Goal: Information Seeking & Learning: Learn about a topic

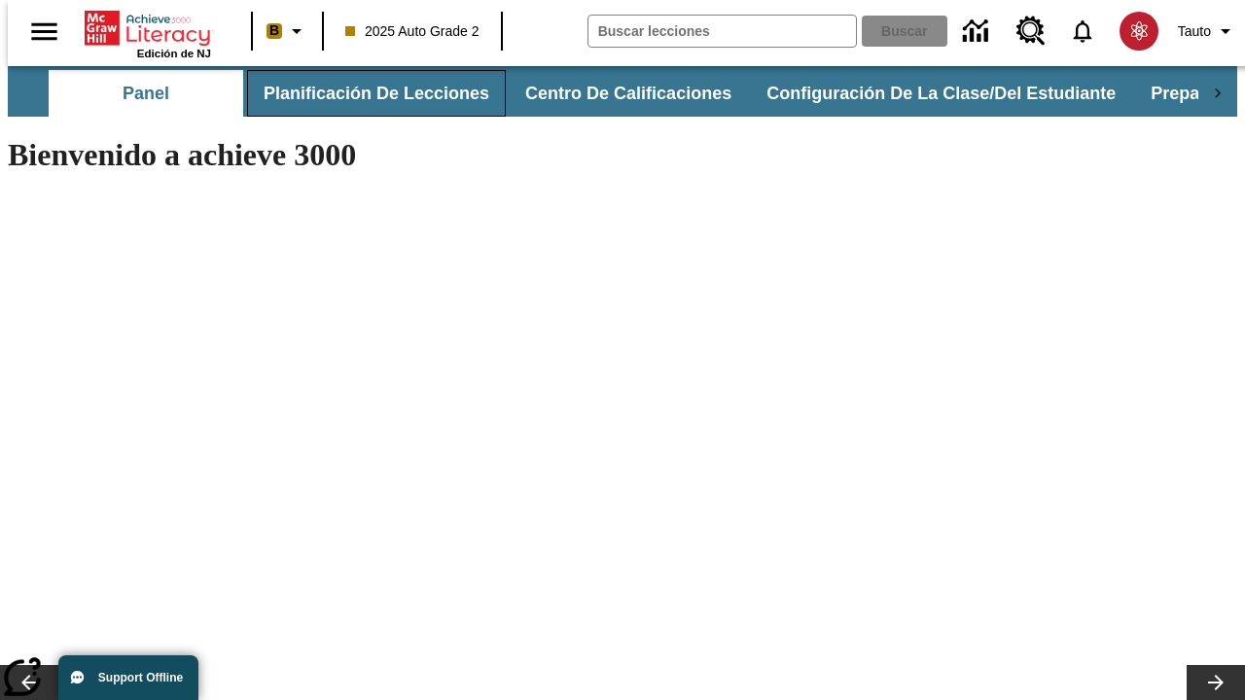
click at [365, 93] on button "Planificación de lecciones" at bounding box center [376, 93] width 259 height 47
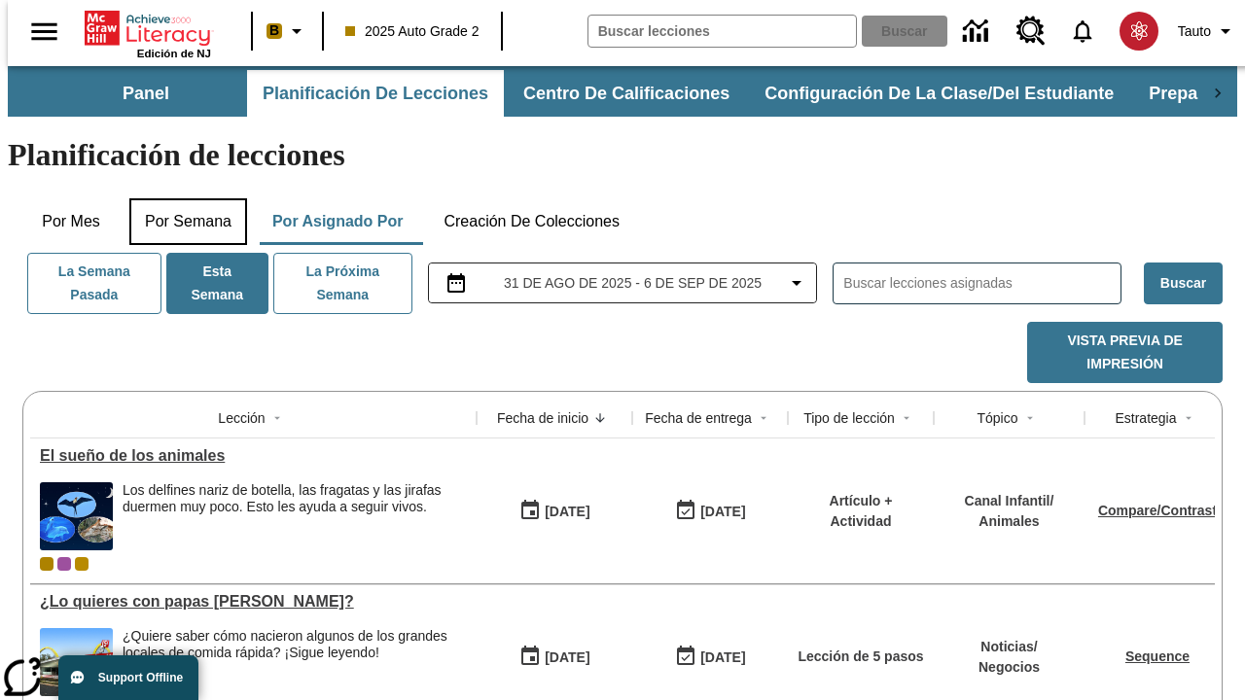
click at [182, 198] on button "Por semana" at bounding box center [188, 221] width 118 height 47
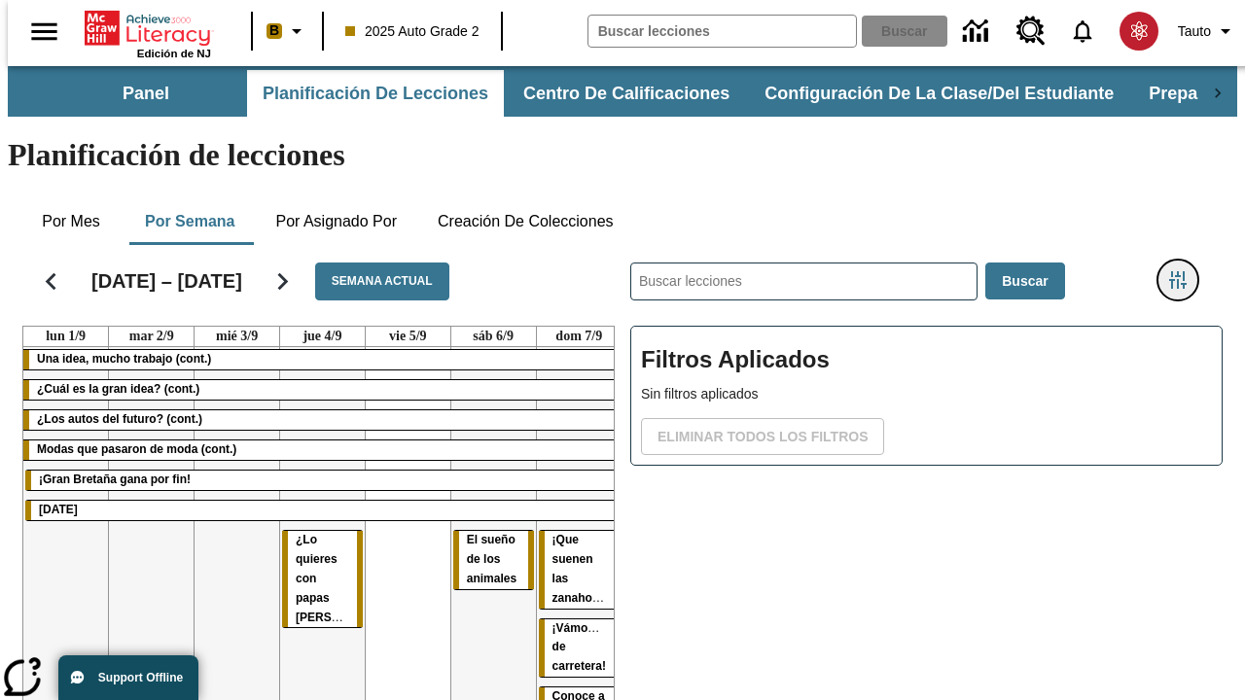
click at [1185, 271] on icon "Menú lateral de filtros" at bounding box center [1178, 280] width 18 height 18
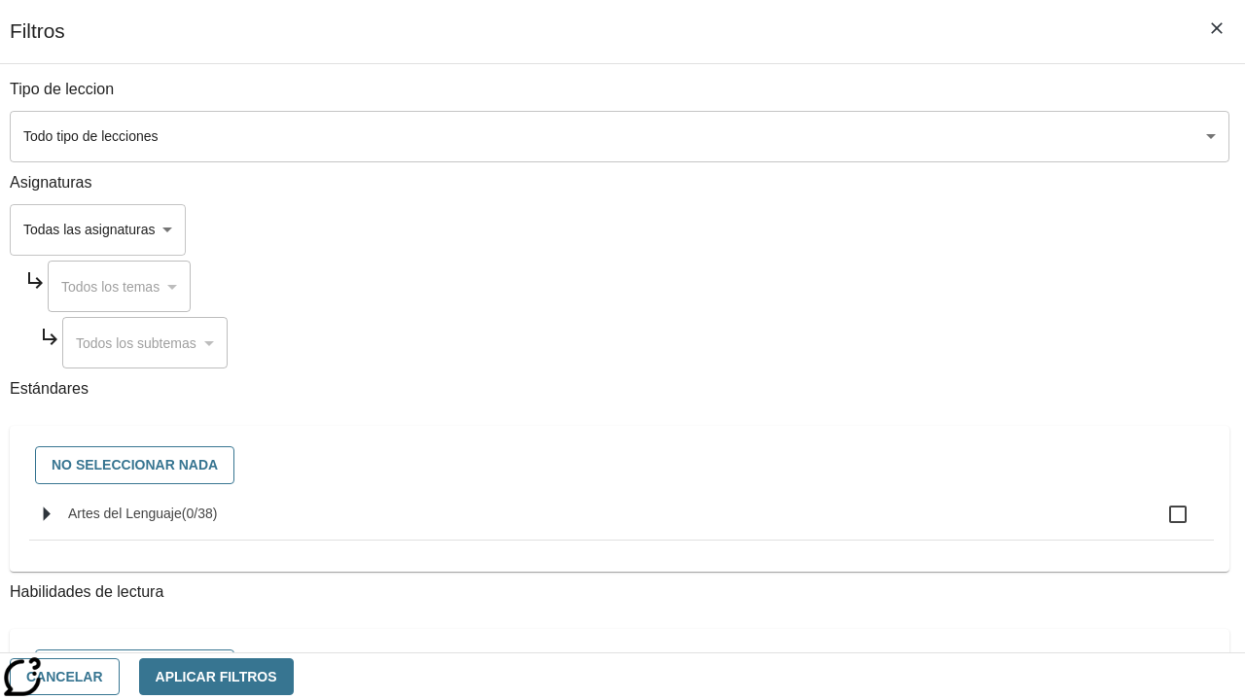
click at [858, 136] on body "[MEDICAL_DATA] al contenido principal Edición de NJ B 2025 Auto Grade 2 Buscar …" at bounding box center [623, 482] width 1230 height 832
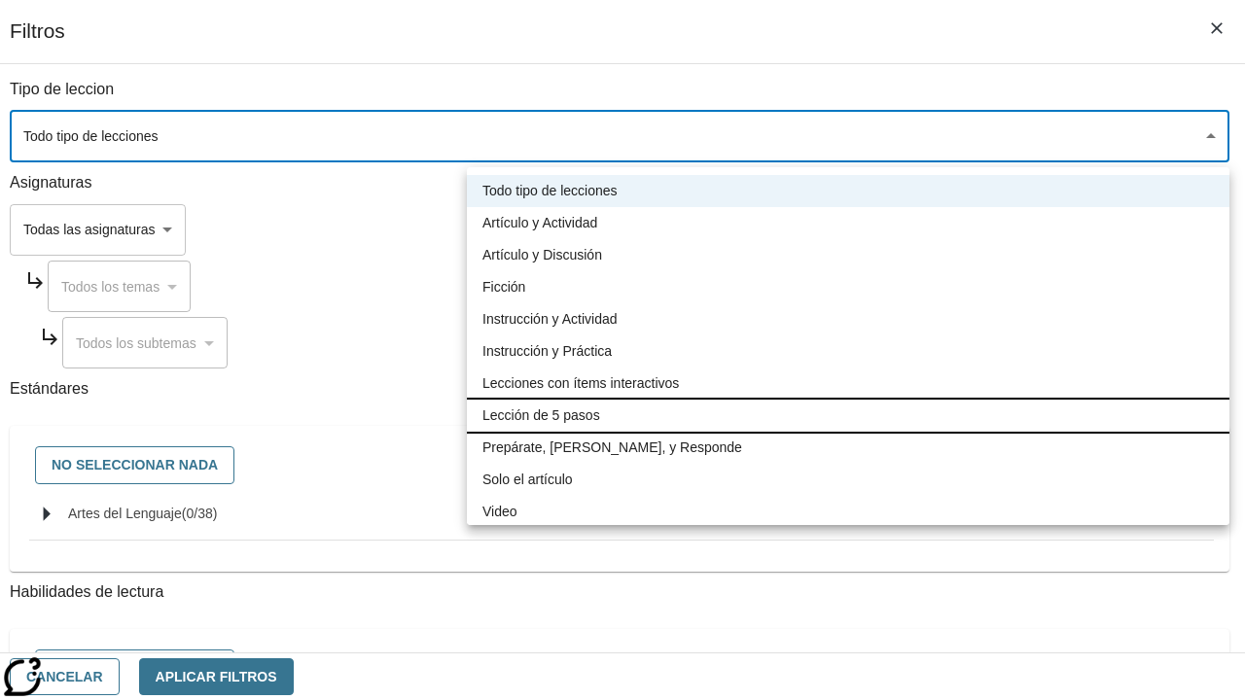
click at [848, 415] on li "Lección de 5 pasos" at bounding box center [848, 416] width 763 height 32
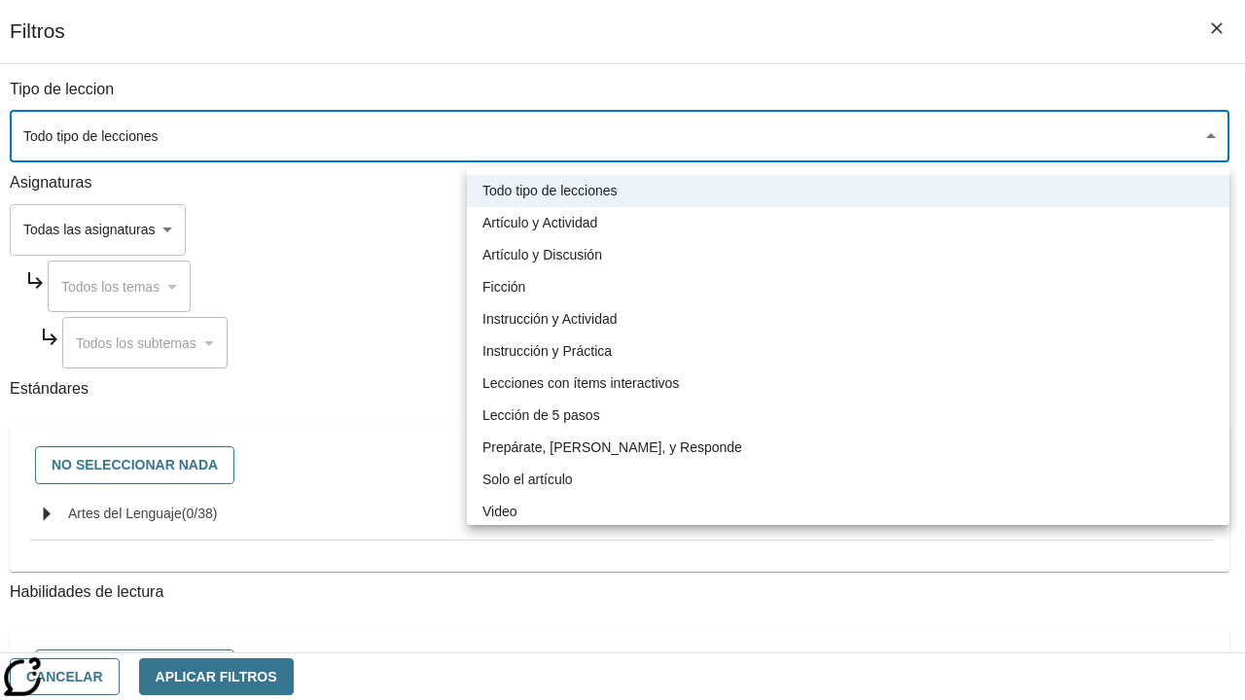
type input "1"
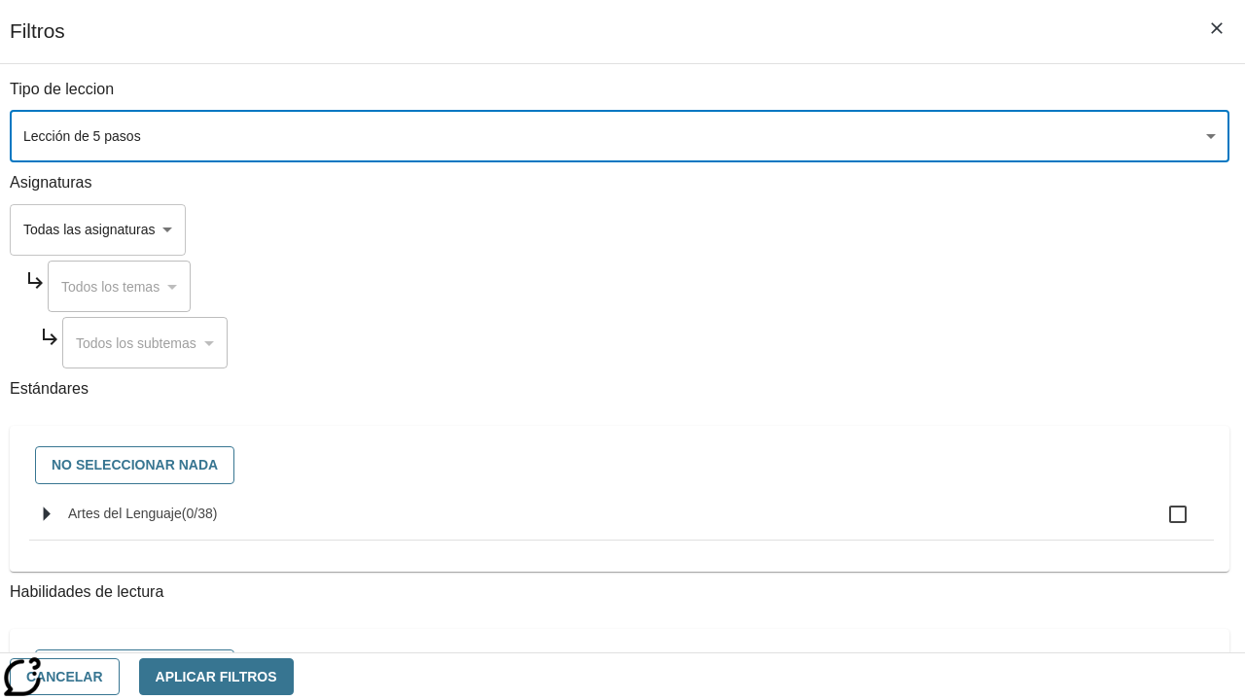
click at [858, 626] on body "[MEDICAL_DATA] al contenido principal Edición de NJ B 2025 Auto Grade 2 Buscar …" at bounding box center [623, 482] width 1230 height 832
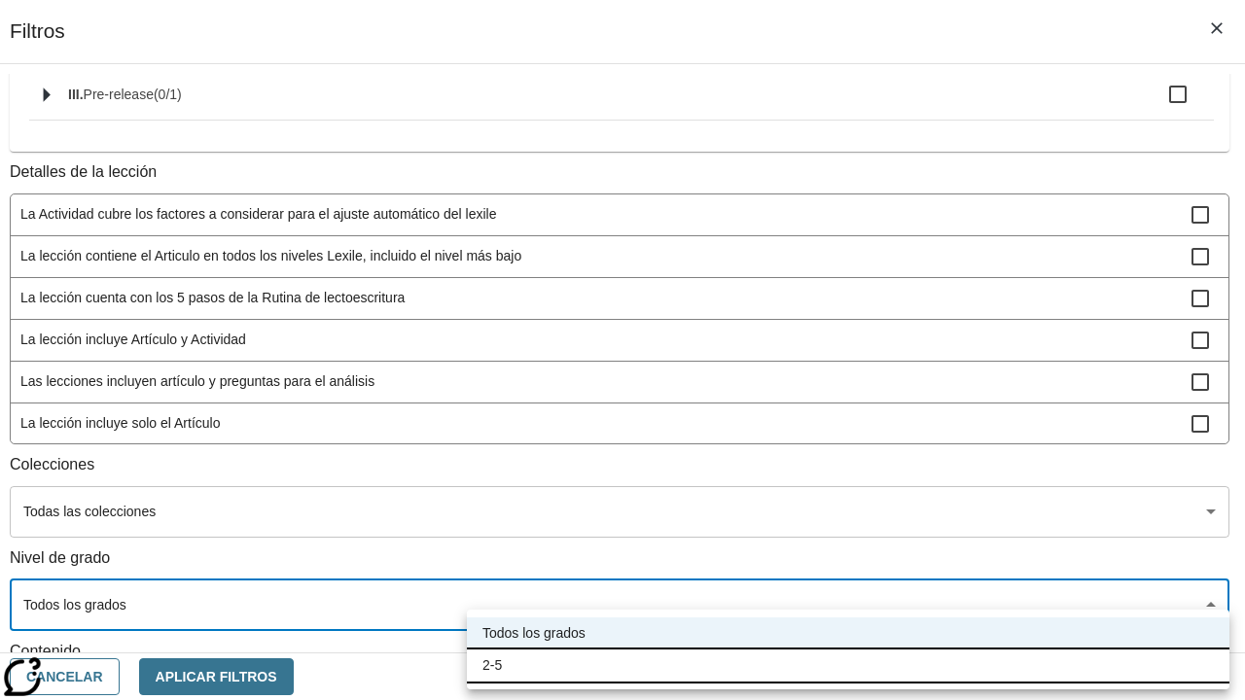
click at [848, 665] on li "2-5" at bounding box center [848, 666] width 763 height 32
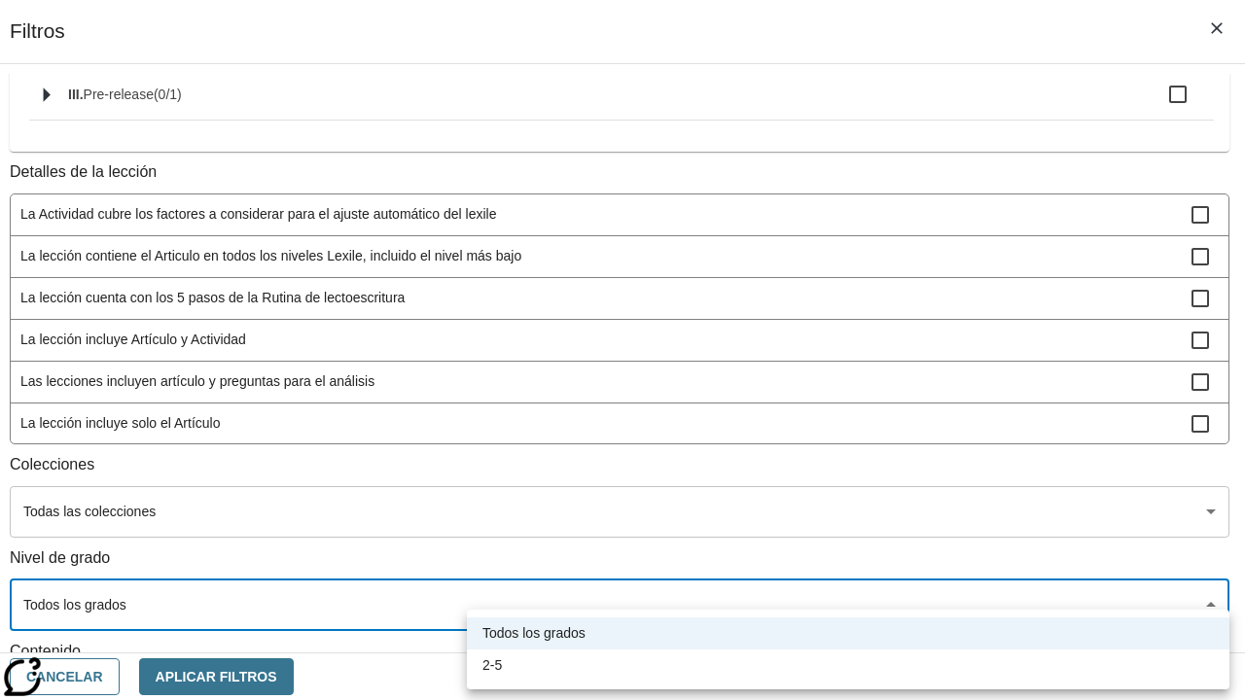
type input "1"
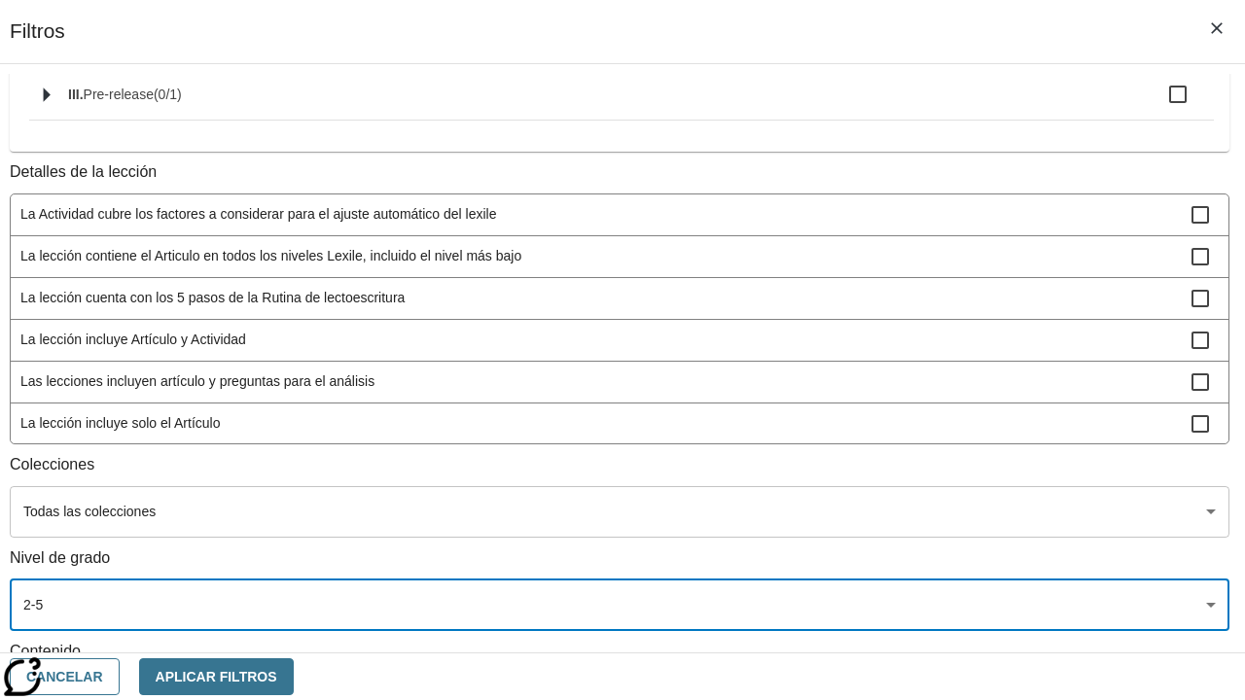
scroll to position [46, 0]
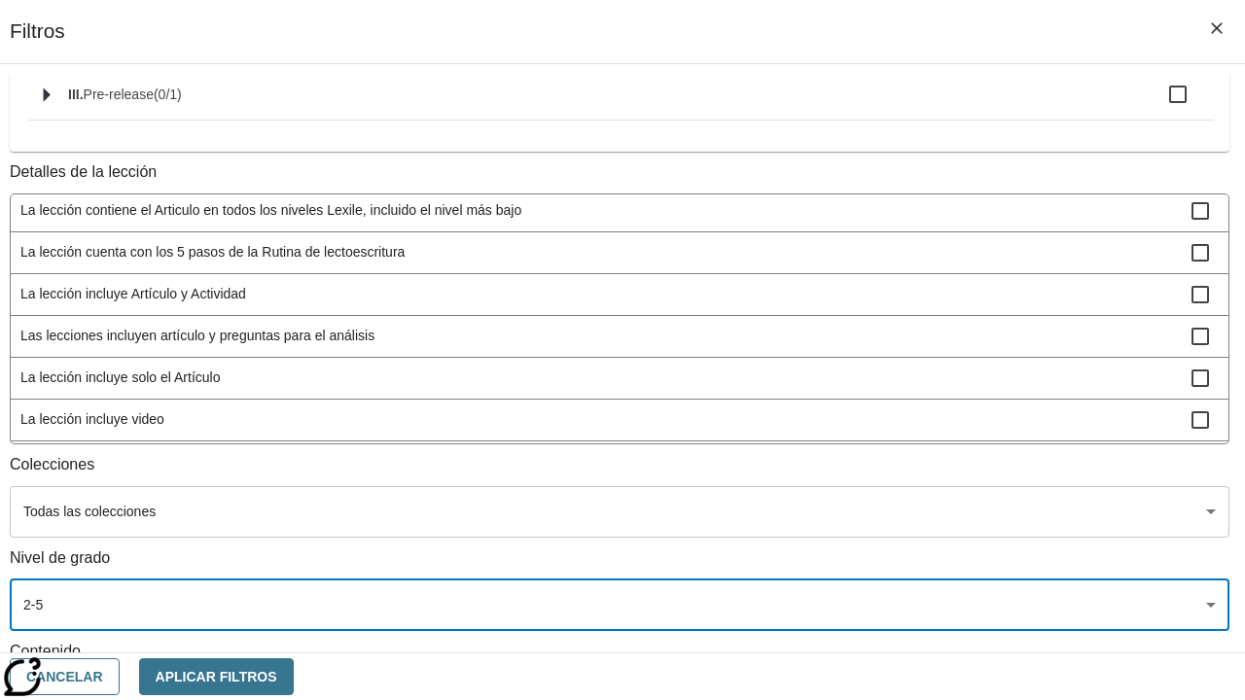
click at [856, 410] on span "La lección incluye video" at bounding box center [605, 420] width 1171 height 20
checkbox input "true"
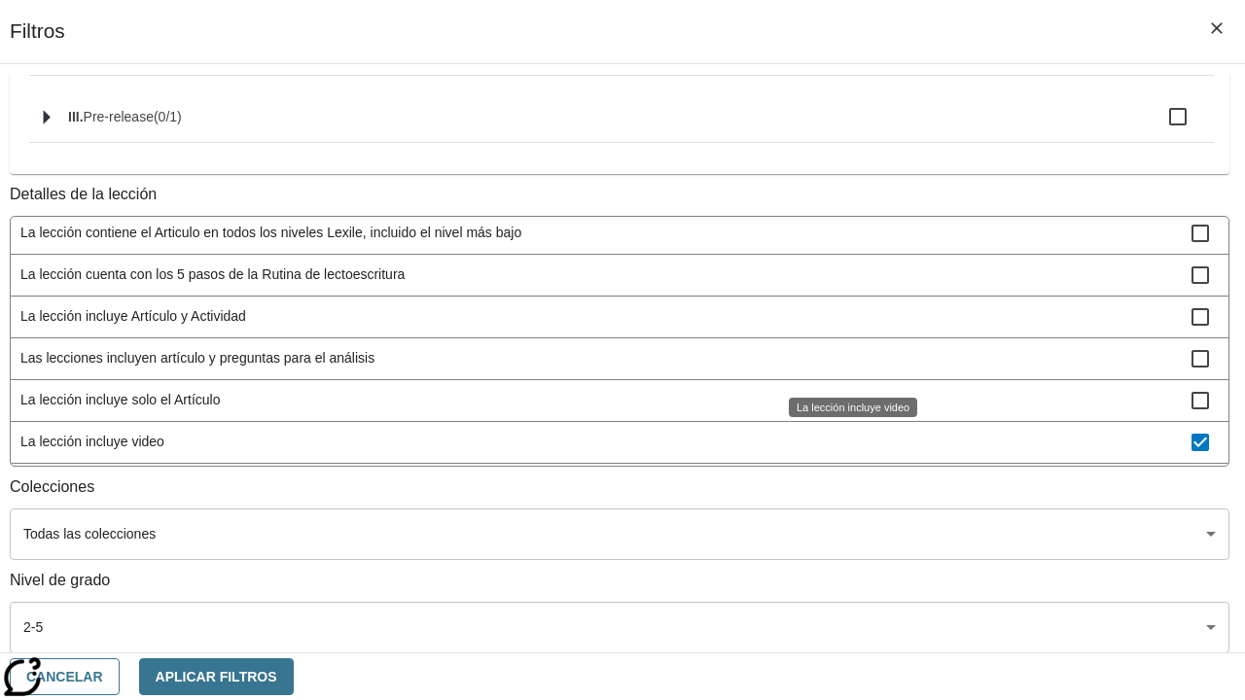
scroll to position [149, 0]
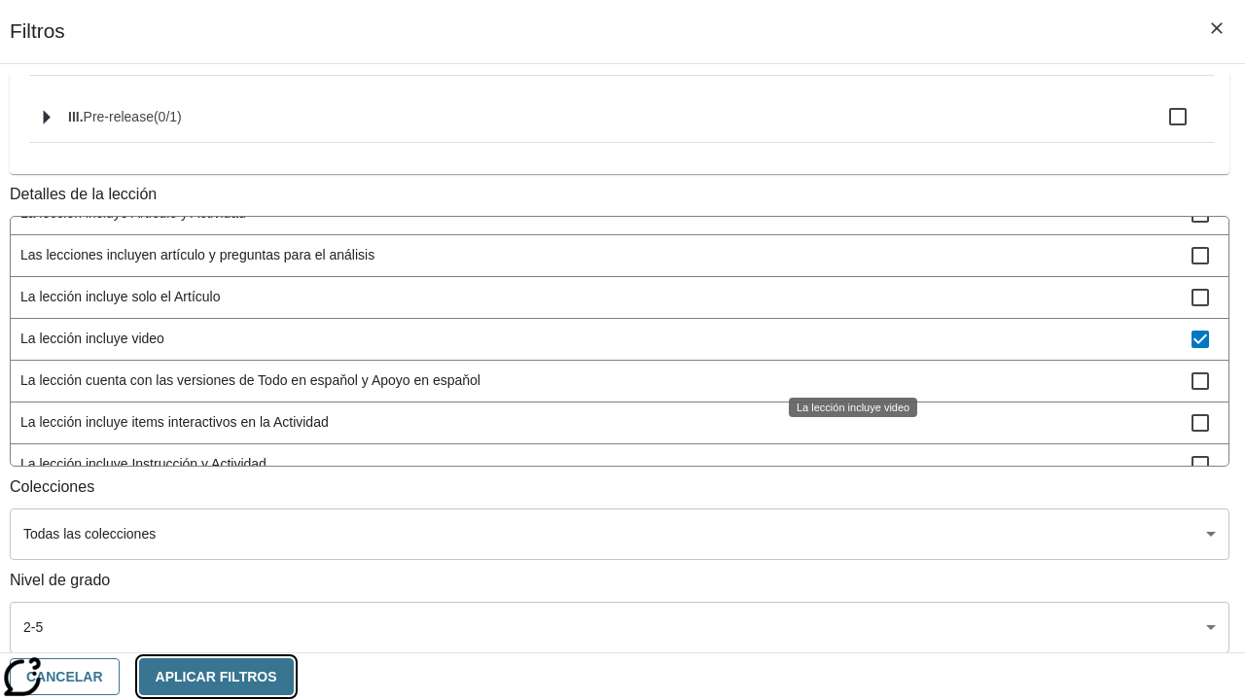
click at [294, 676] on button "Aplicar Filtros" at bounding box center [216, 678] width 155 height 38
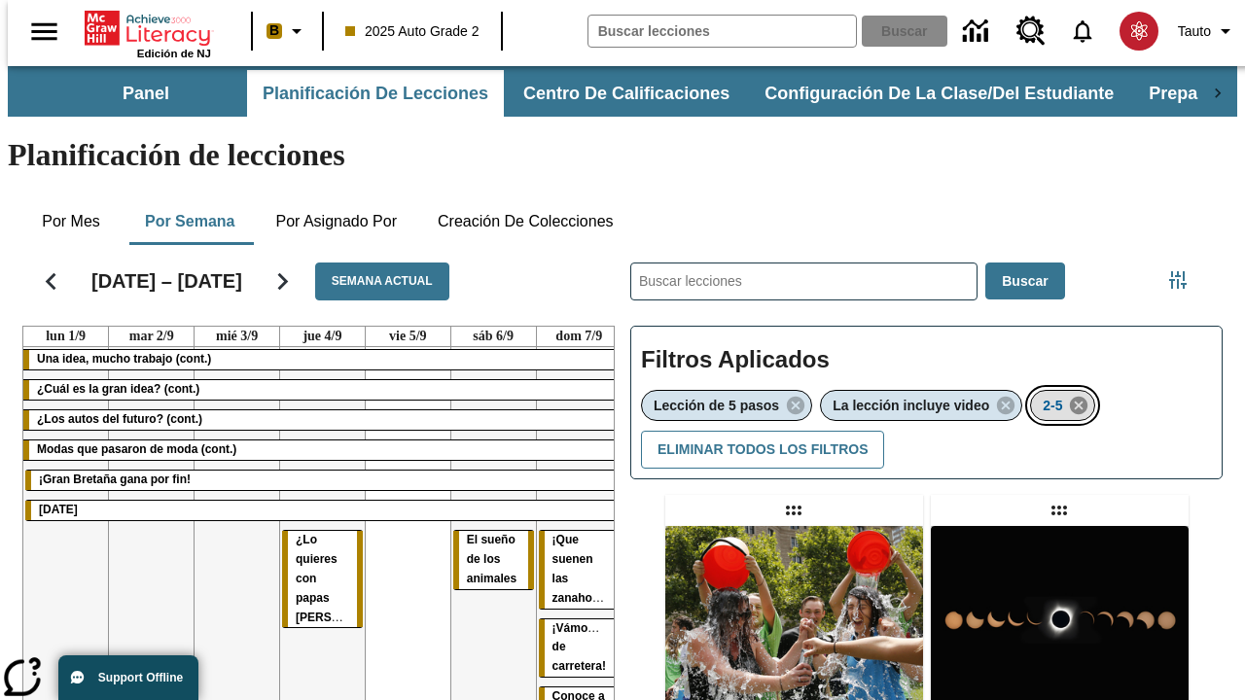
click at [1082, 395] on icon "Eliminar 2-5 el ítem seleccionado del filtro" at bounding box center [1078, 405] width 21 height 21
click at [1185, 271] on icon "Menú lateral de filtros" at bounding box center [1178, 280] width 18 height 18
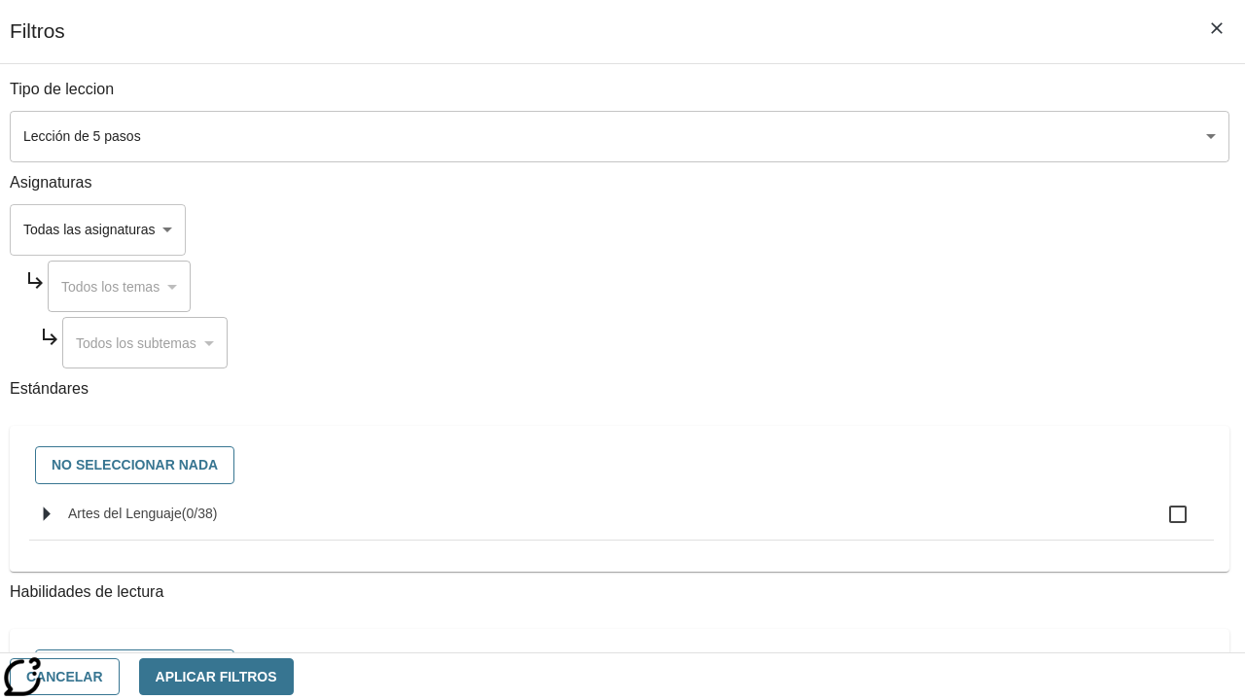
click at [182, 521] on span "Artes del Lenguaje" at bounding box center [125, 514] width 114 height 16
